Goal: Task Accomplishment & Management: Manage account settings

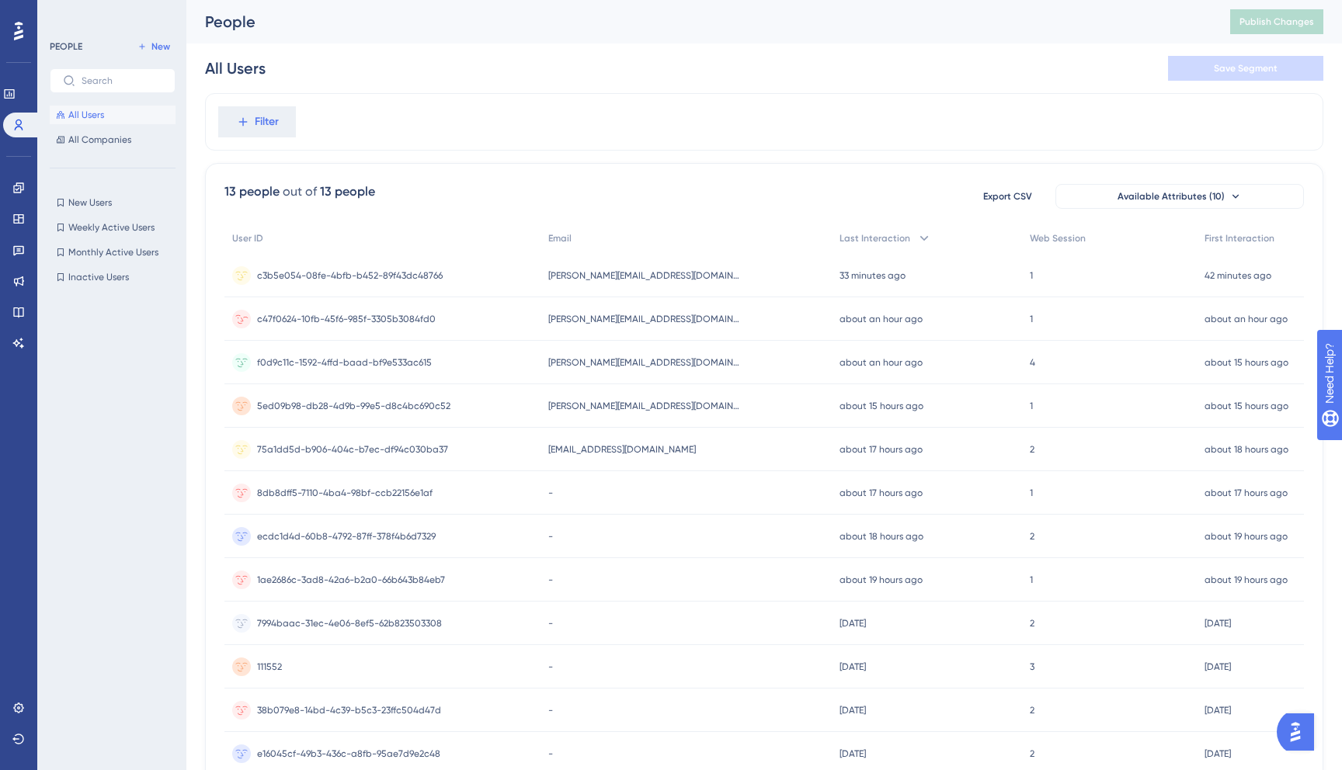
click at [595, 314] on span "eduardo@crosbyhealth.com" at bounding box center [645, 319] width 194 height 12
click at [546, 279] on div "Janae@continuumcare.com Janae@continuumcare.com" at bounding box center [687, 275] width 292 height 43
